Goal: Navigation & Orientation: Find specific page/section

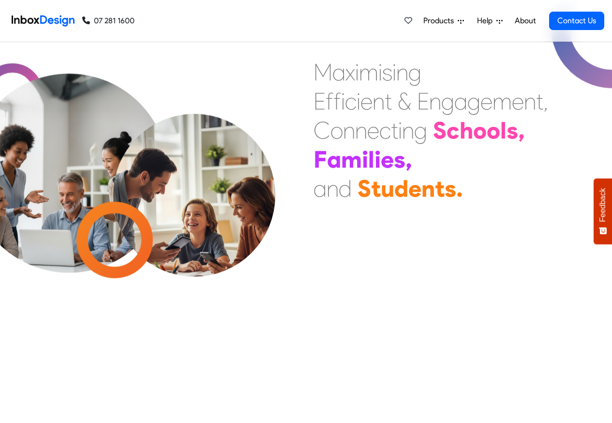
scroll to position [290, 0]
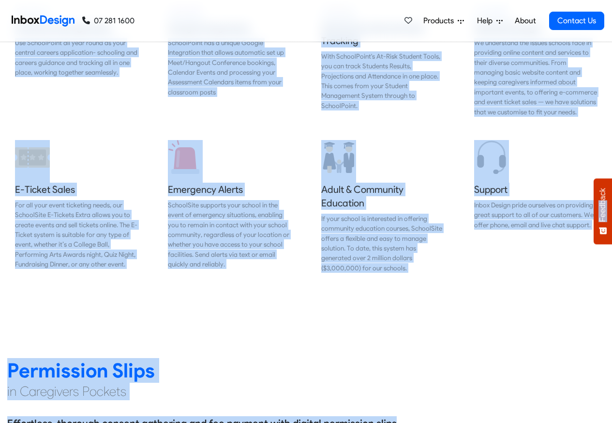
scroll to position [1046, 0]
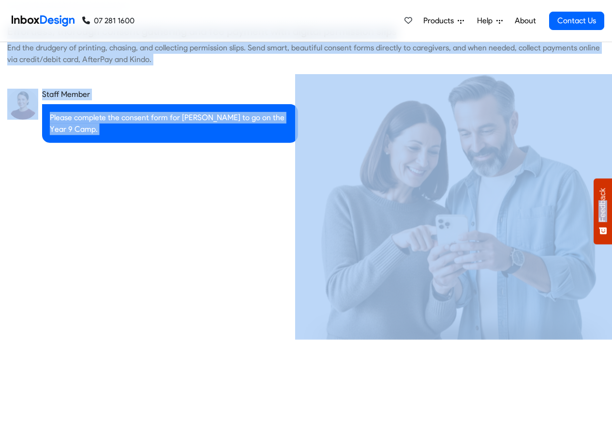
checkbox input "true"
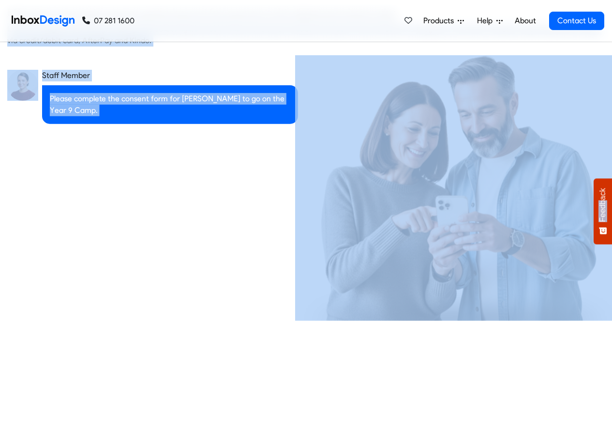
checkbox input "true"
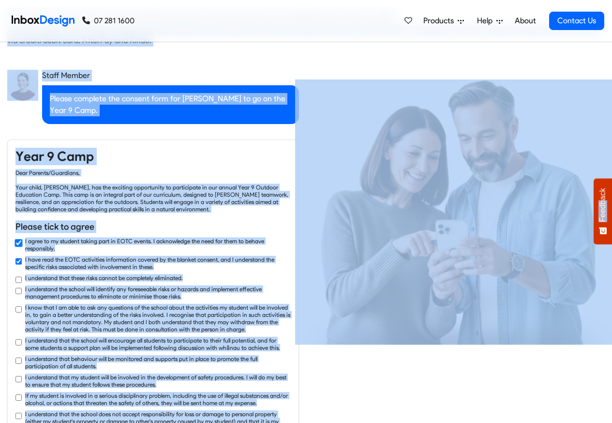
checkbox input "true"
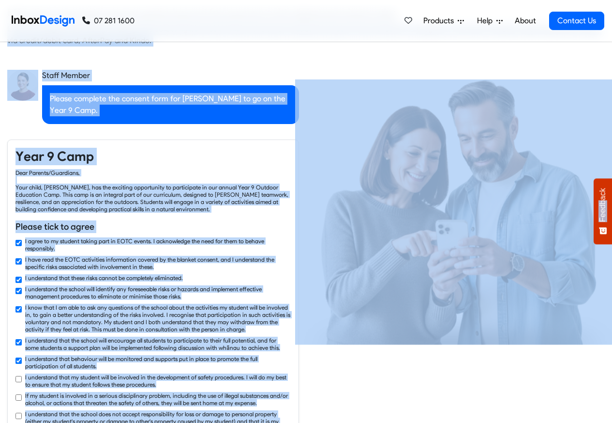
checkbox input "true"
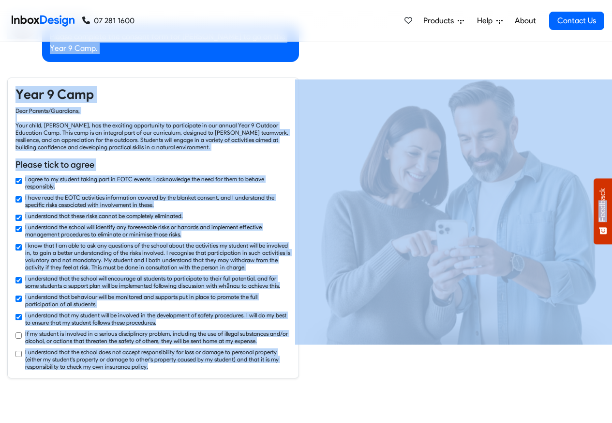
checkbox input "true"
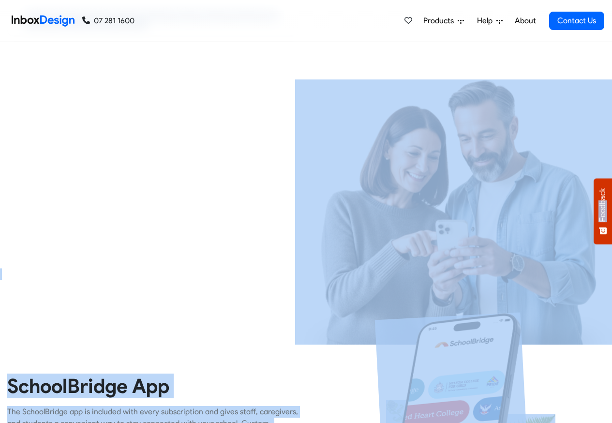
checkbox input "true"
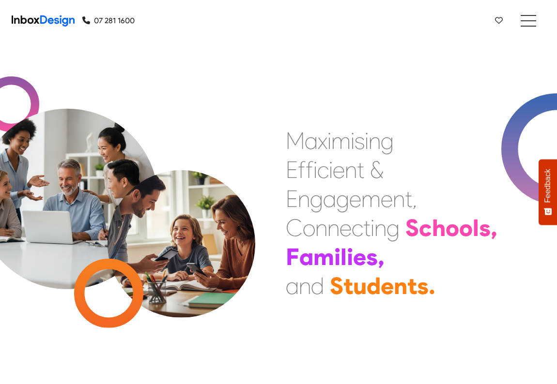
click at [527, 23] on ul at bounding box center [527, 21] width 15 height 12
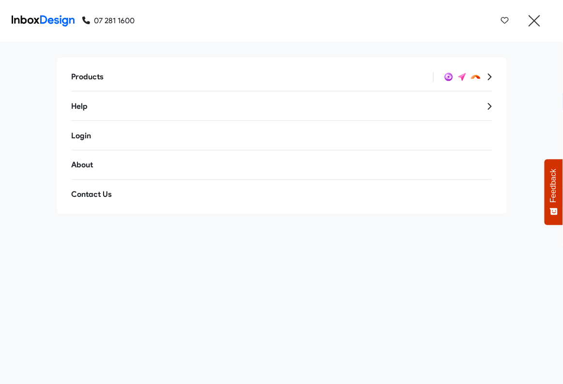
click at [81, 165] on link "About" at bounding box center [282, 164] width 436 height 23
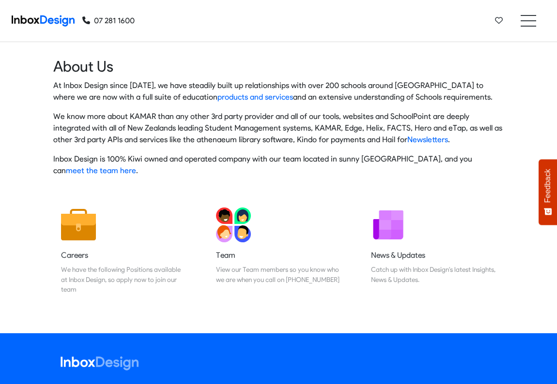
click at [527, 23] on ul at bounding box center [527, 21] width 15 height 12
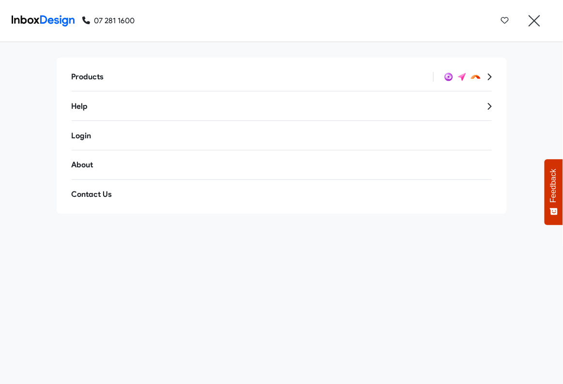
click at [490, 77] on icon at bounding box center [489, 77] width 4 height 7
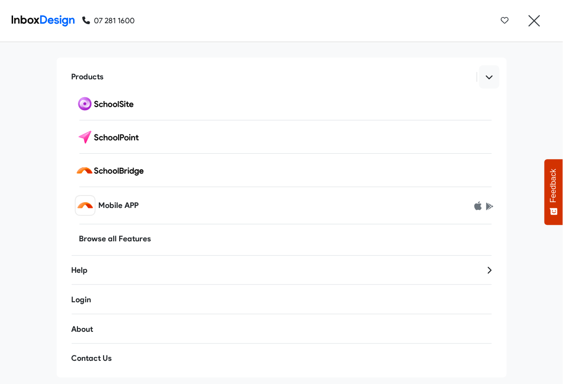
click at [95, 104] on img at bounding box center [107, 103] width 62 height 15
